Goal: Navigation & Orientation: Find specific page/section

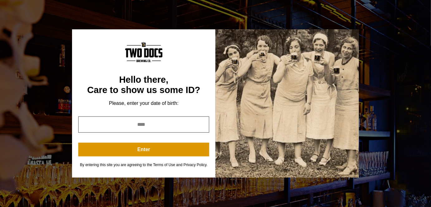
click at [155, 118] on input "year" at bounding box center [143, 124] width 131 height 16
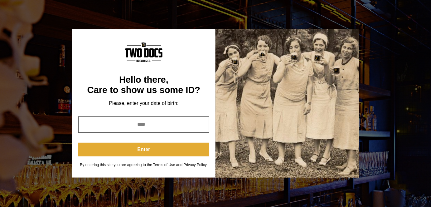
type input "****"
click at [145, 147] on button "Enter" at bounding box center [143, 149] width 131 height 14
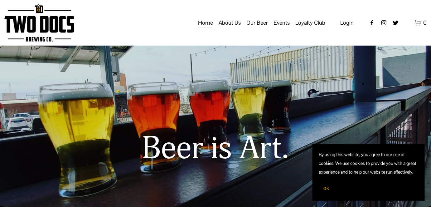
click at [325, 186] on span "OK" at bounding box center [326, 188] width 6 height 5
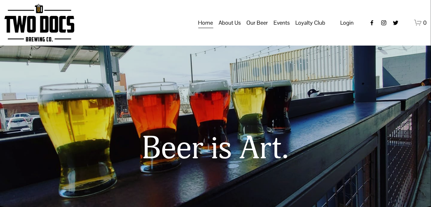
click at [0, 0] on span "Taproom Menu" at bounding box center [0, 0] width 0 height 0
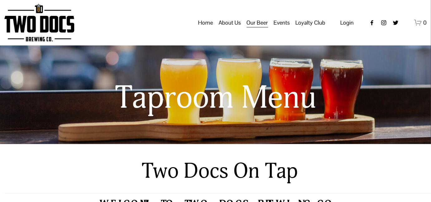
click at [0, 0] on span "Private Events" at bounding box center [0, 0] width 0 height 0
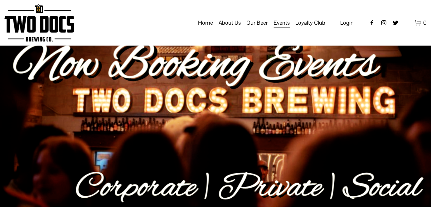
click at [206, 28] on link "Home" at bounding box center [205, 23] width 15 height 12
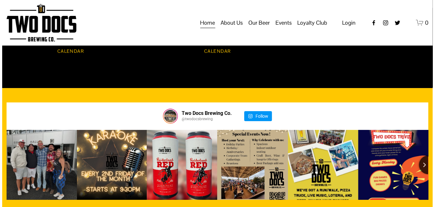
scroll to position [616, 0]
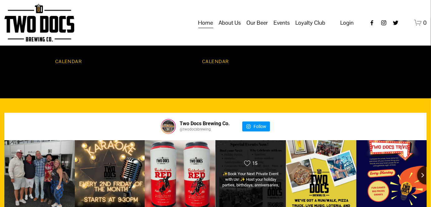
click at [247, 144] on div "Likes Count 15 ✨Book Your Next Private Event with Us! ✨ Host your holiday parti…" at bounding box center [250, 175] width 71 height 70
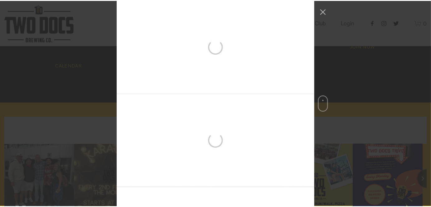
scroll to position [285, 0]
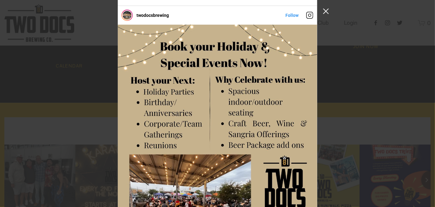
click at [325, 11] on button "Close Instagram Feed Popup" at bounding box center [326, 11] width 10 height 10
